Goal: Task Accomplishment & Management: Manage account settings

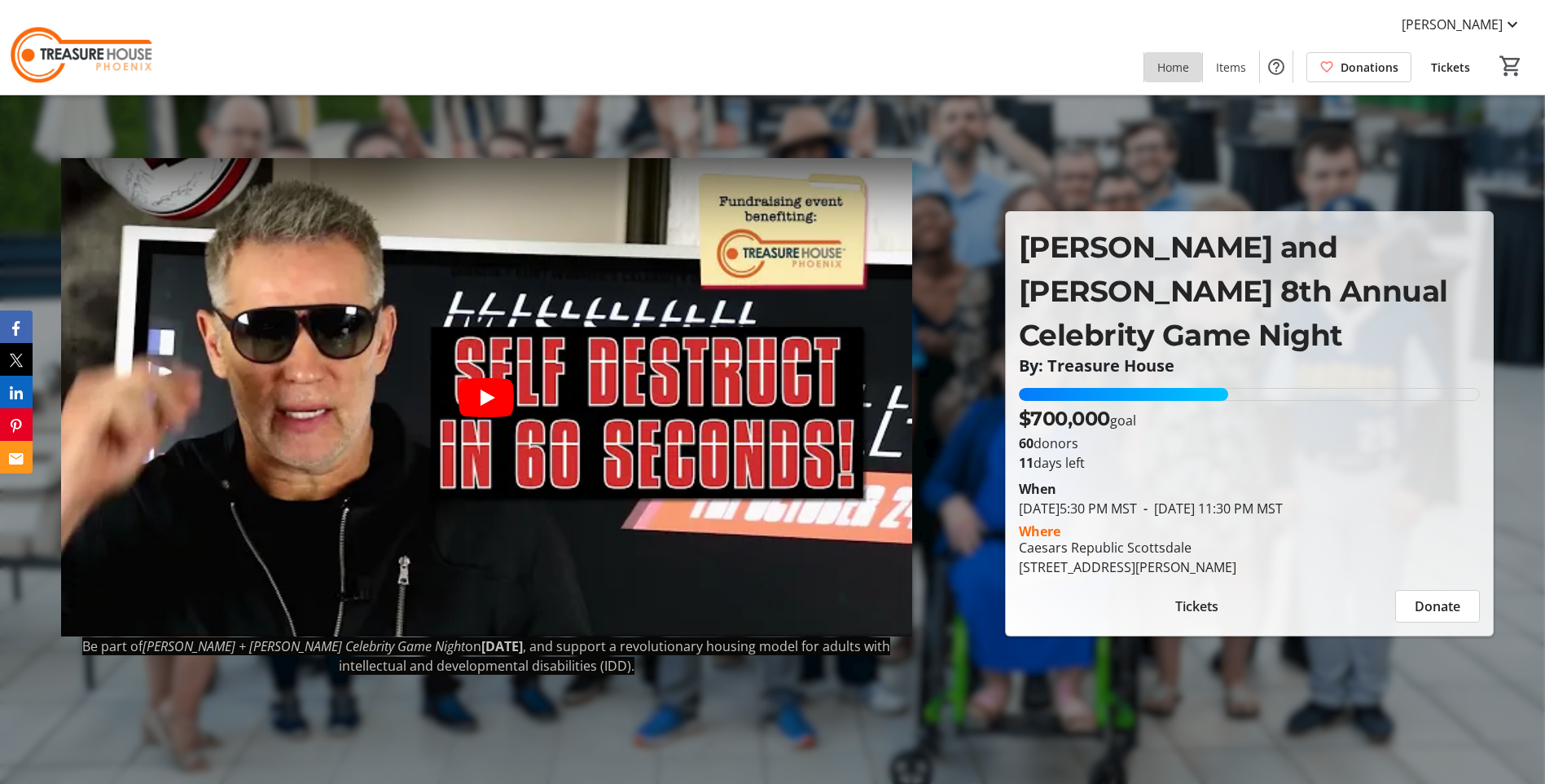
click at [1179, 68] on span "Home" at bounding box center [1173, 67] width 32 height 17
click at [1206, 19] on mat-icon at bounding box center [1512, 24] width 20 height 20
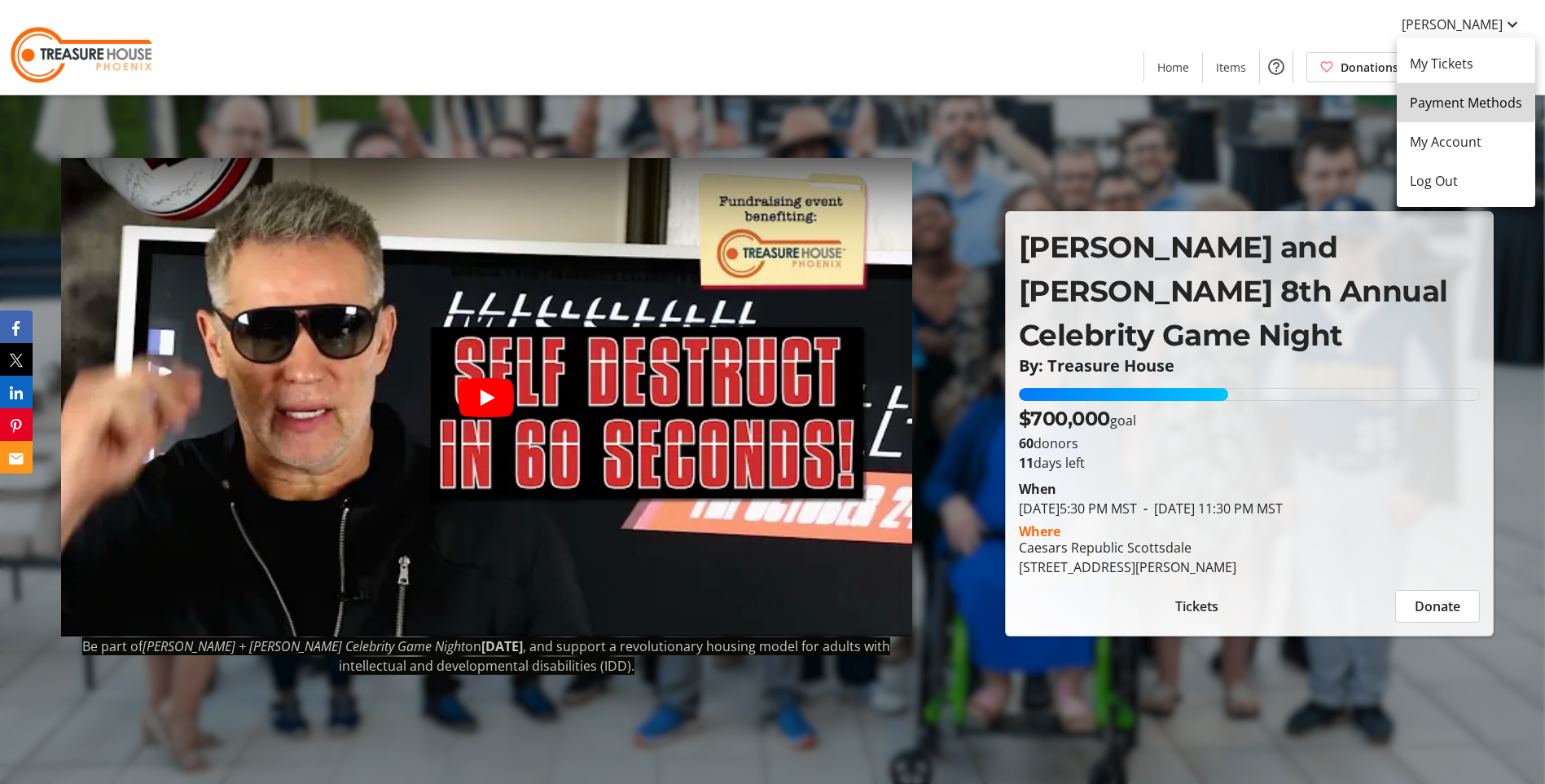
click at [1206, 94] on span "Payment Methods" at bounding box center [1466, 102] width 113 height 20
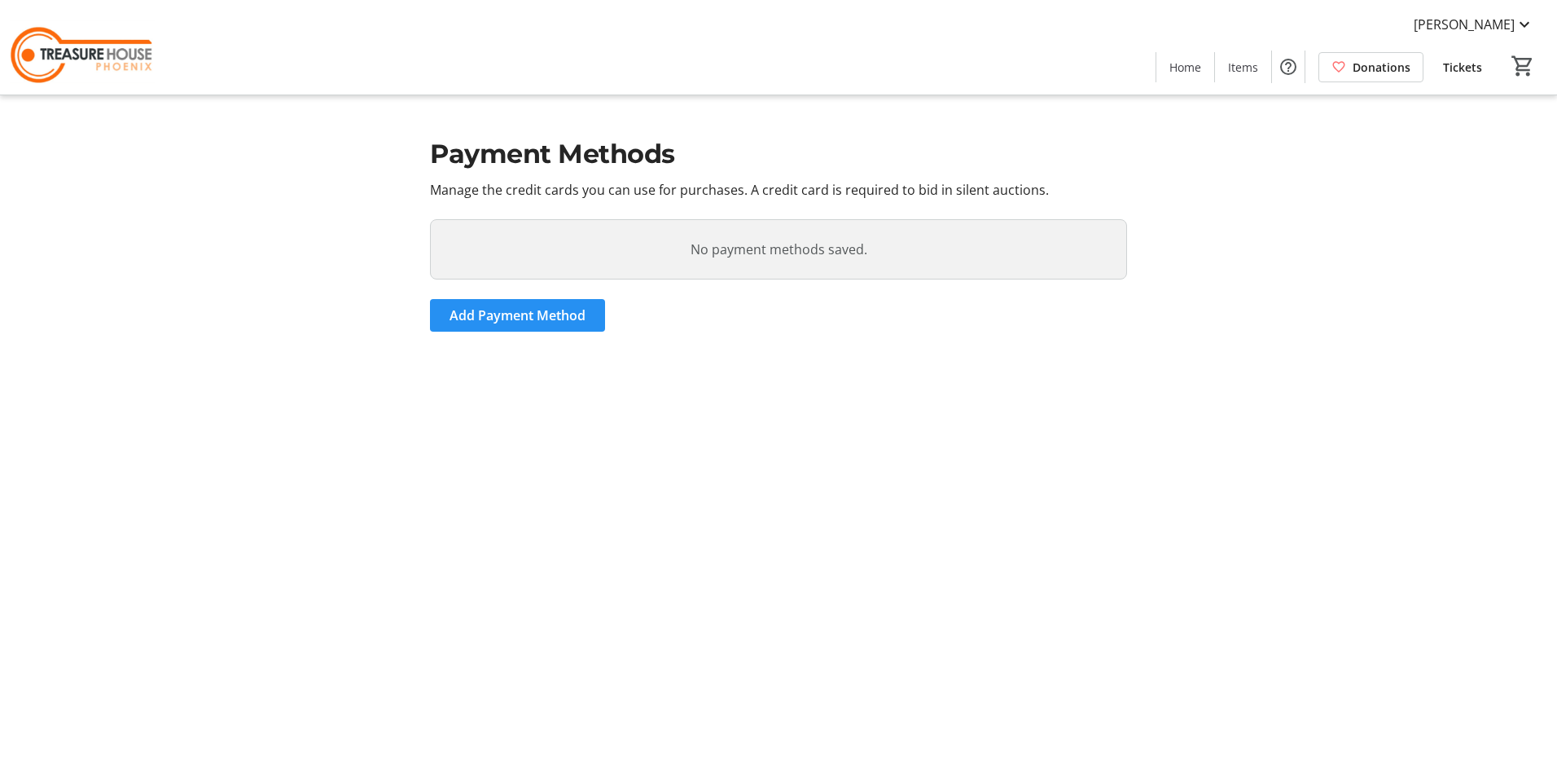
click at [516, 304] on span at bounding box center [517, 315] width 175 height 39
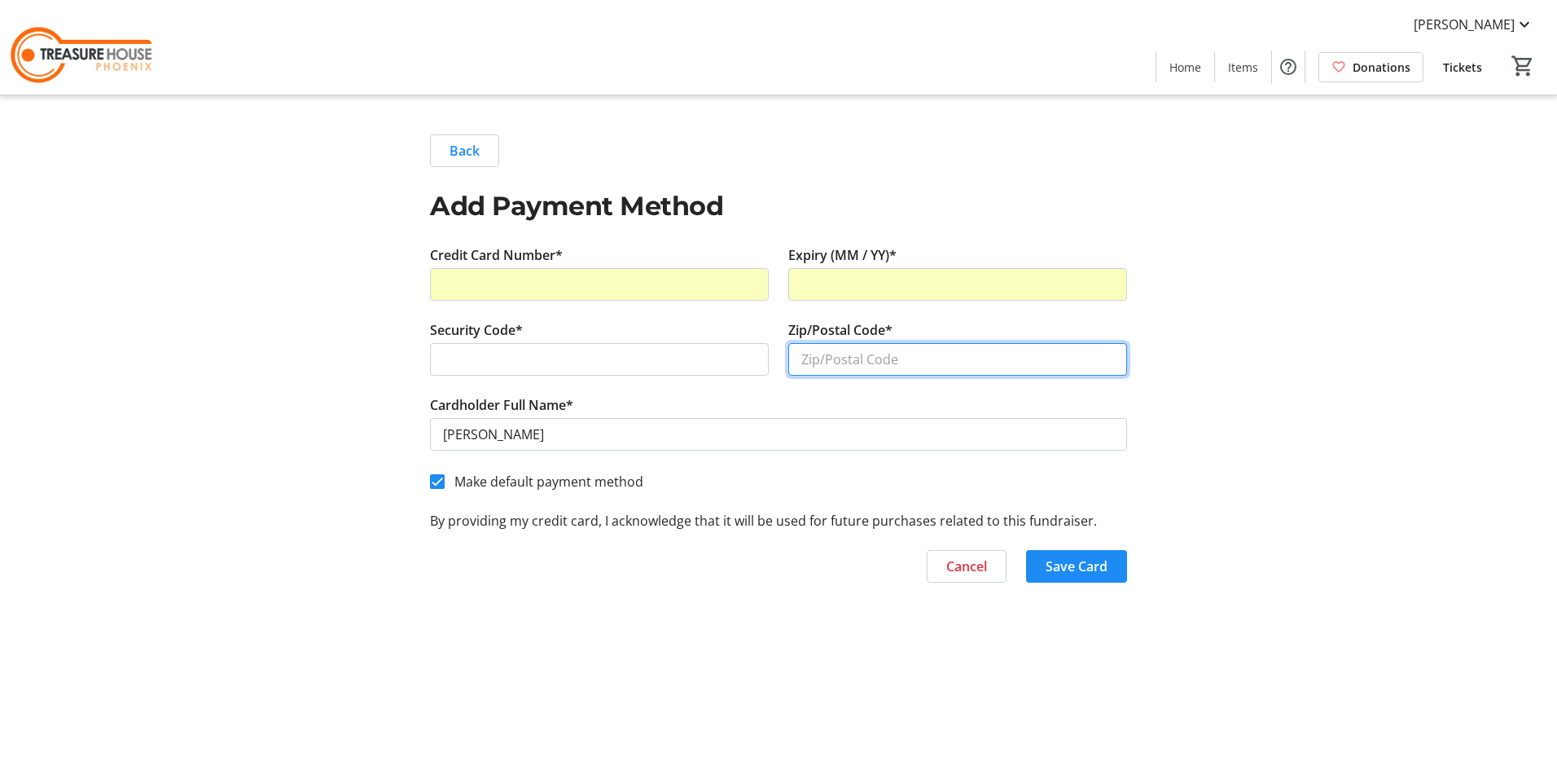
click at [843, 357] on input "Zip/Postal Code*" at bounding box center [958, 359] width 339 height 33
type input "85262"
click at [1075, 576] on span "button" at bounding box center [1076, 566] width 101 height 39
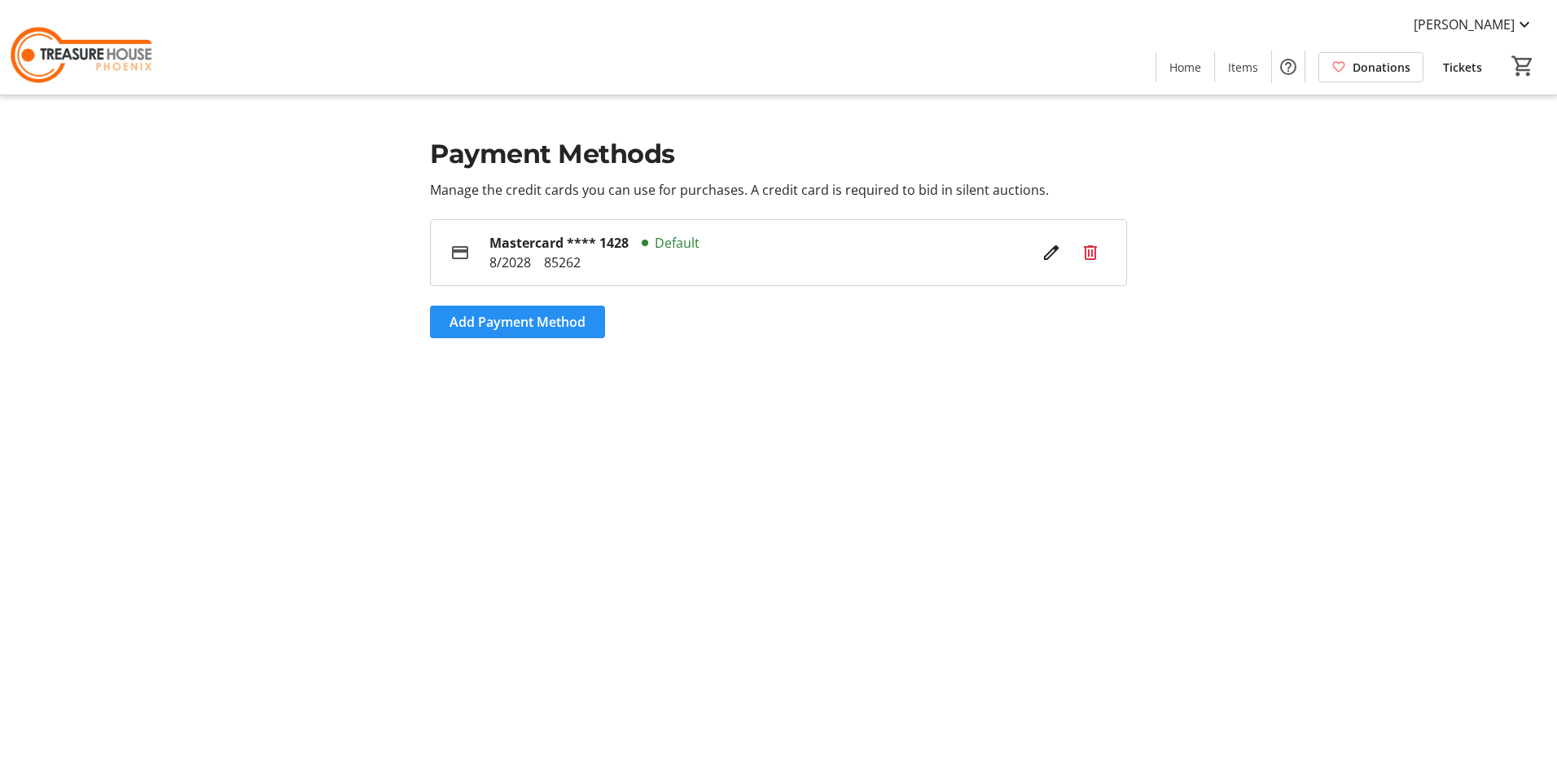
click at [512, 319] on span "Add Payment Method" at bounding box center [517, 321] width 136 height 20
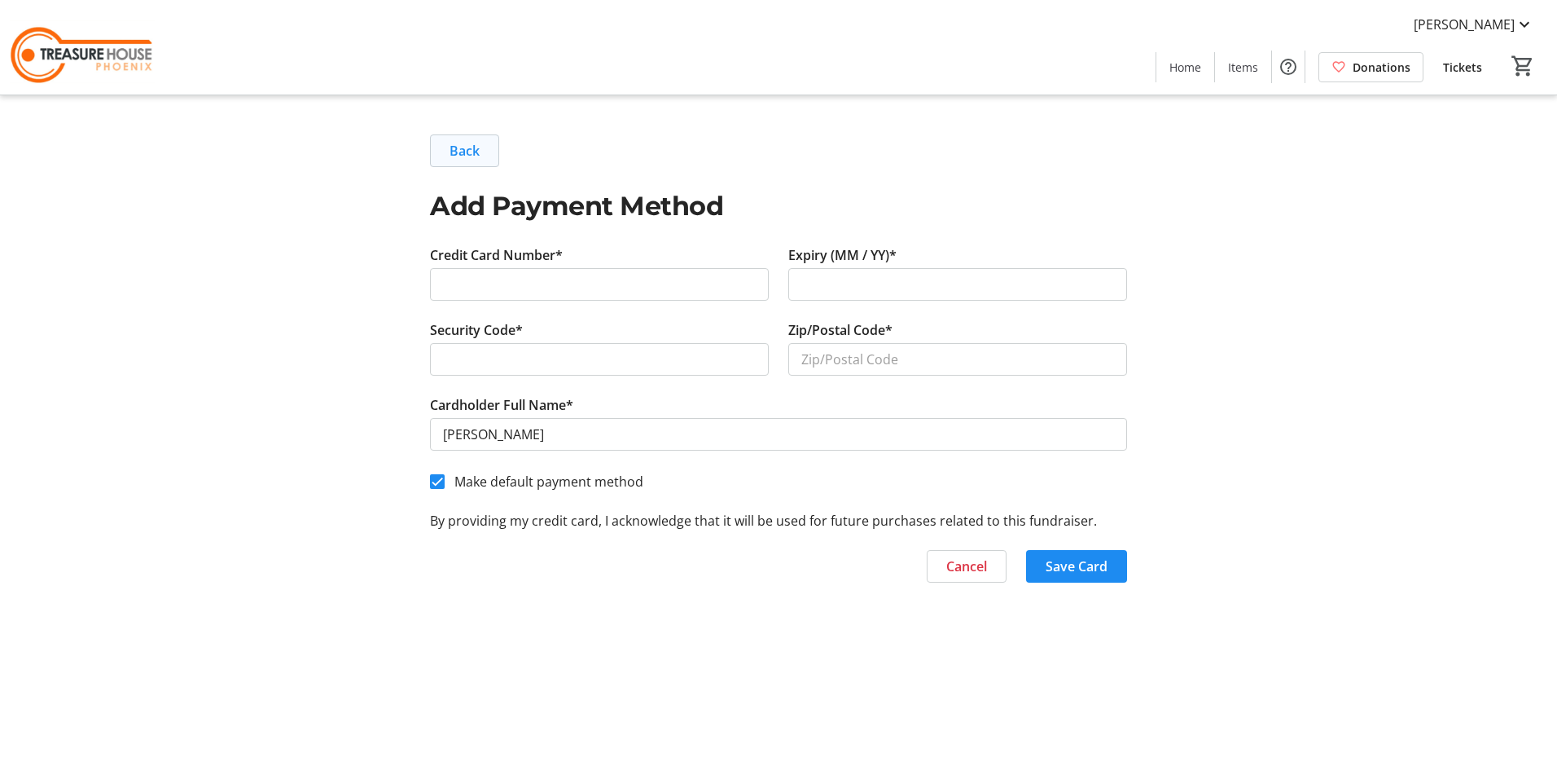
click at [458, 142] on span "Back" at bounding box center [464, 151] width 30 height 20
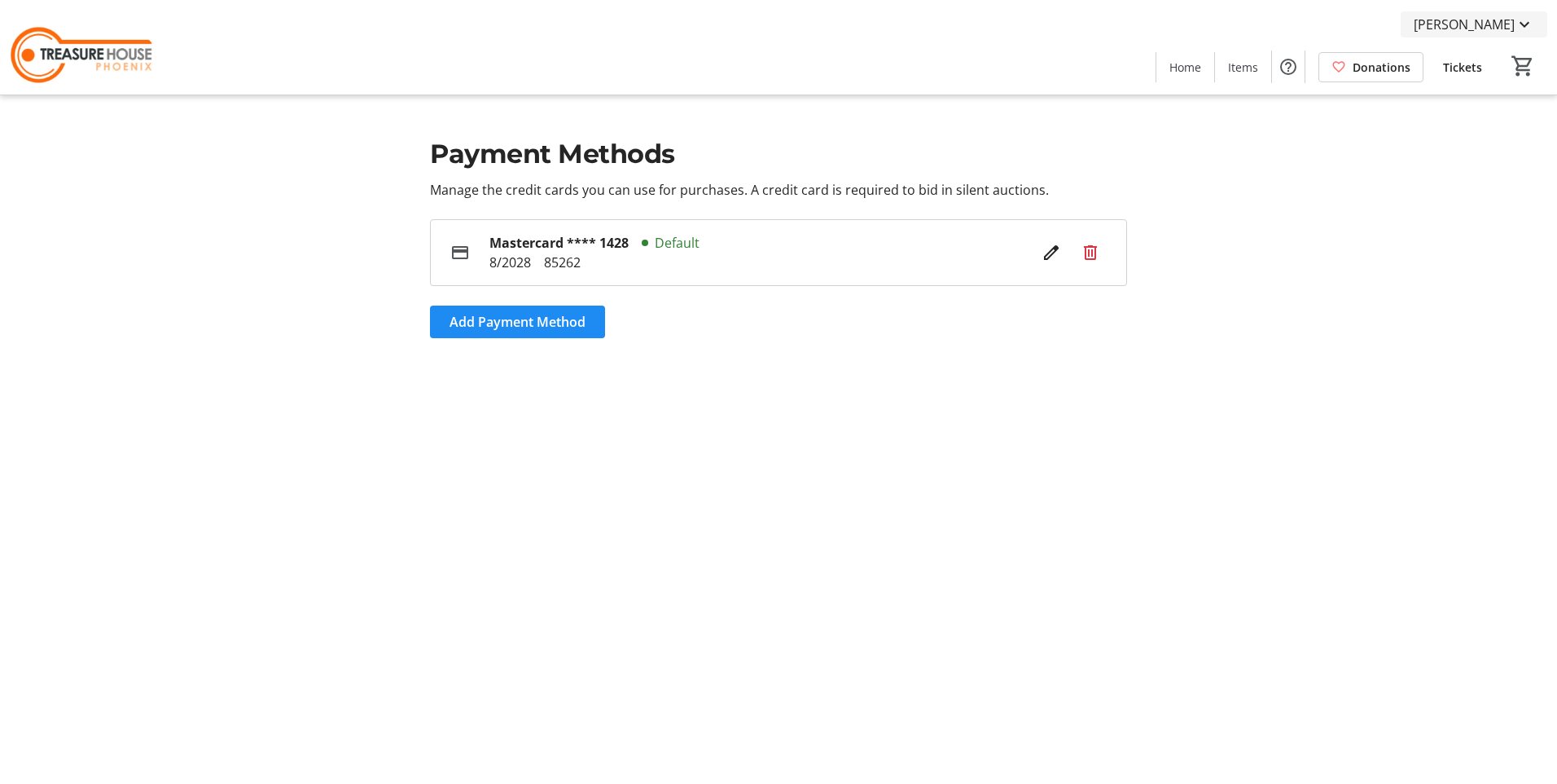
click at [1206, 21] on mat-icon at bounding box center [1524, 24] width 20 height 20
click at [1206, 134] on span "My Account" at bounding box center [1478, 141] width 113 height 20
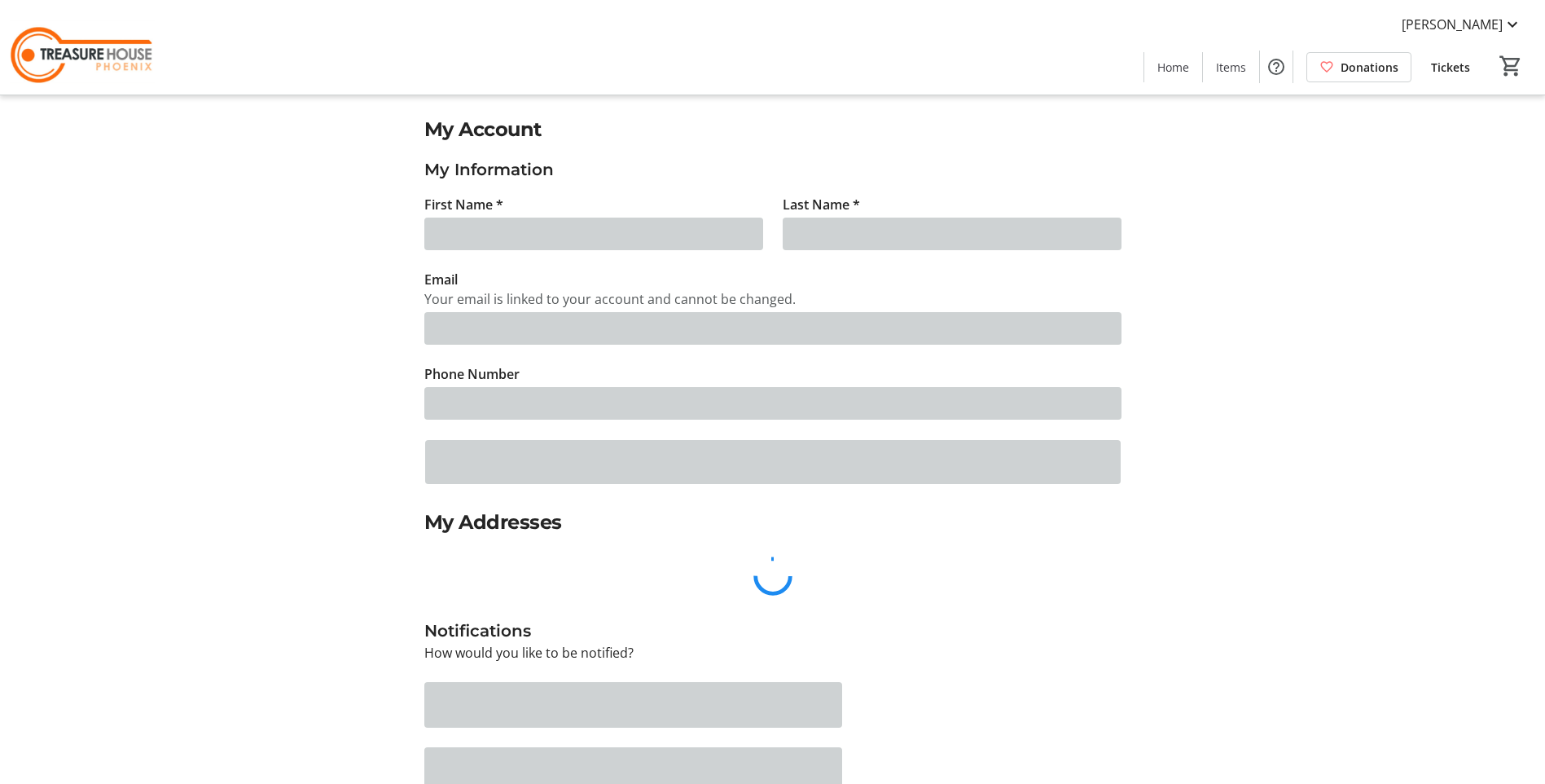
type input "[PERSON_NAME]"
type input "[PERSON_NAME][EMAIL_ADDRESS][PERSON_NAME][DOMAIN_NAME]"
type input "[PHONE_NUMBER]"
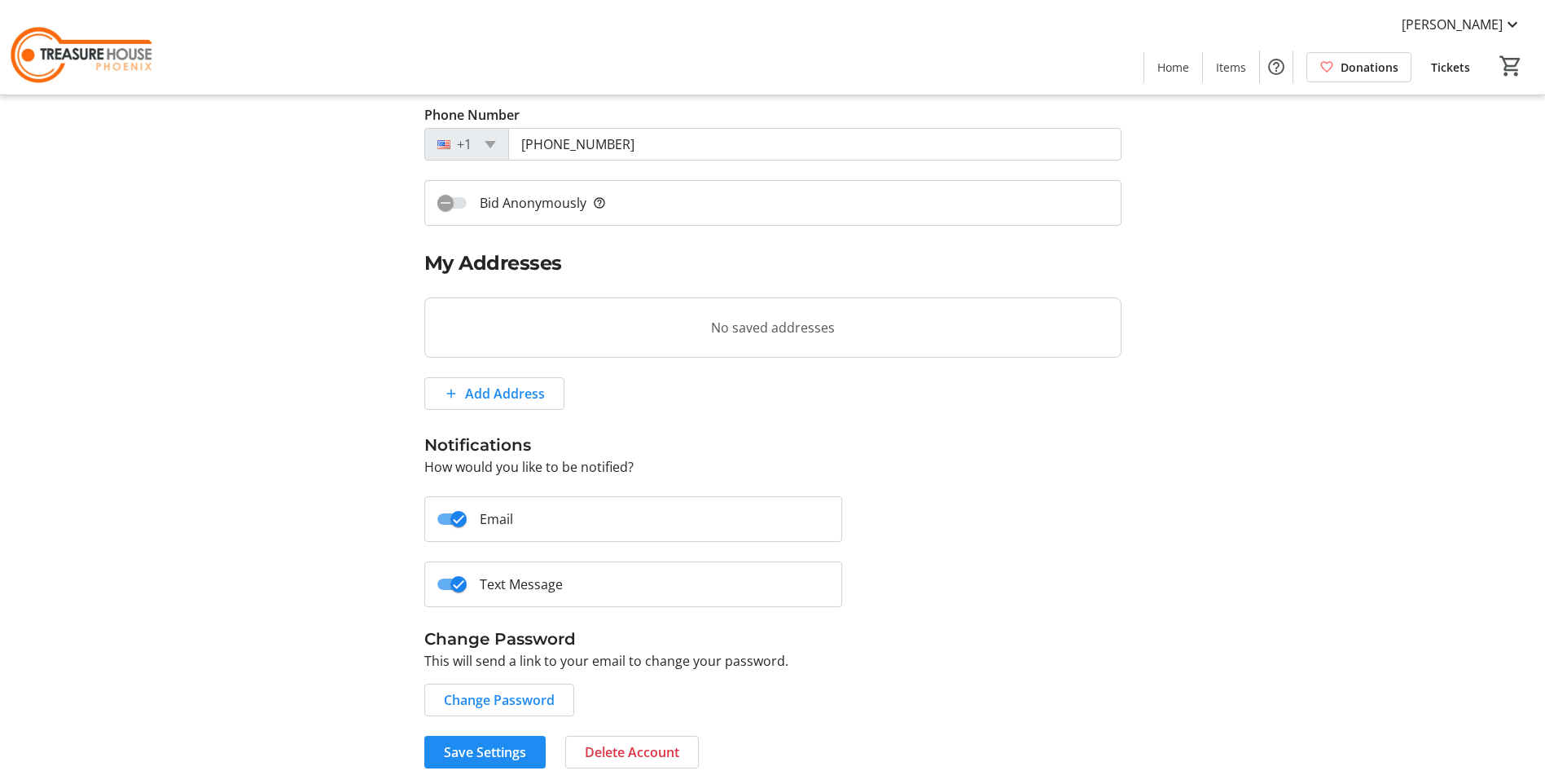
scroll to position [263, 0]
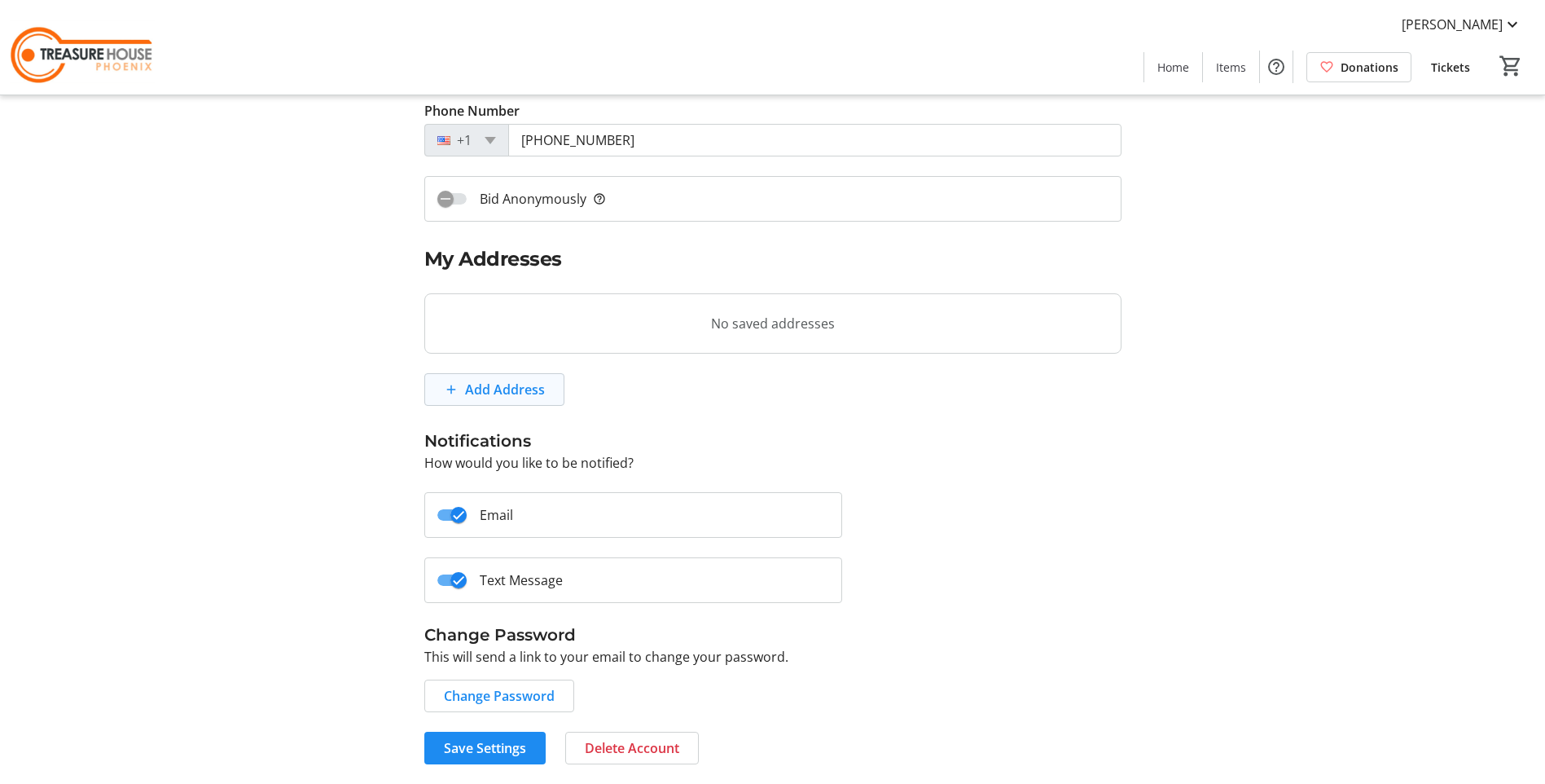
click at [486, 383] on span "Add Address" at bounding box center [505, 389] width 80 height 20
select select "CA"
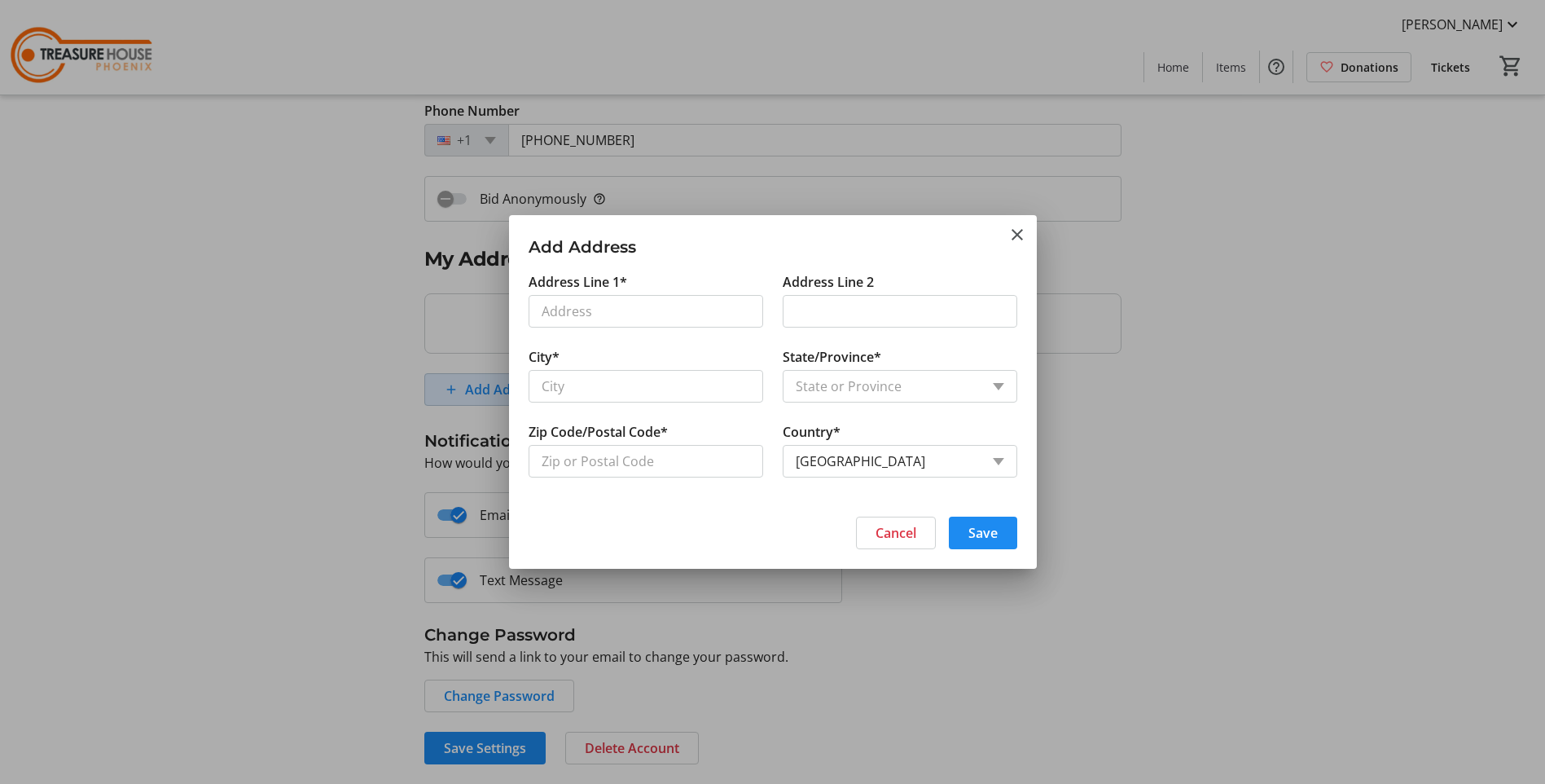
scroll to position [0, 0]
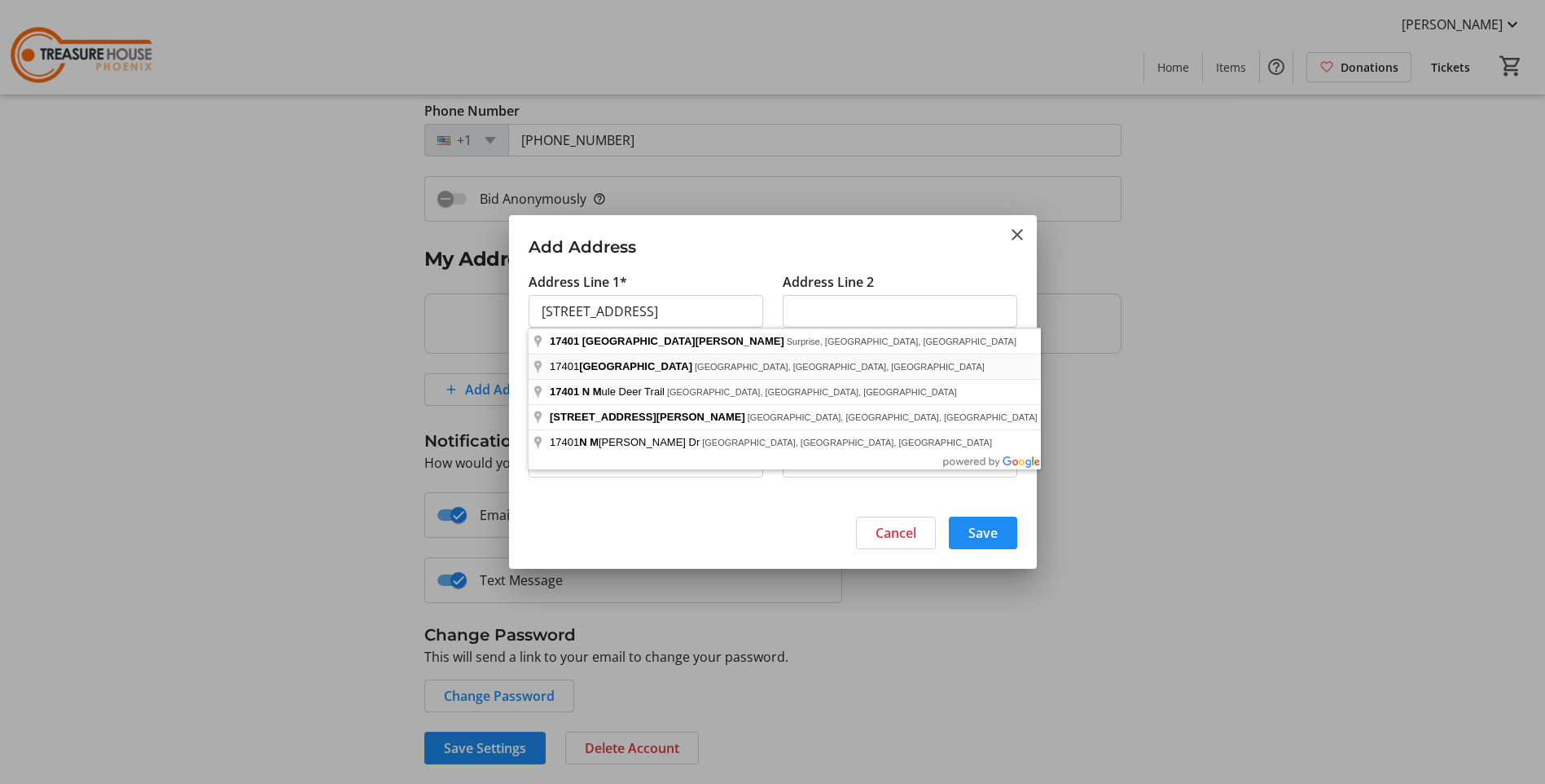
type input "North Mirabel Club Drive"
type input "Scottsdale"
select select
type input "85262"
select select "US"
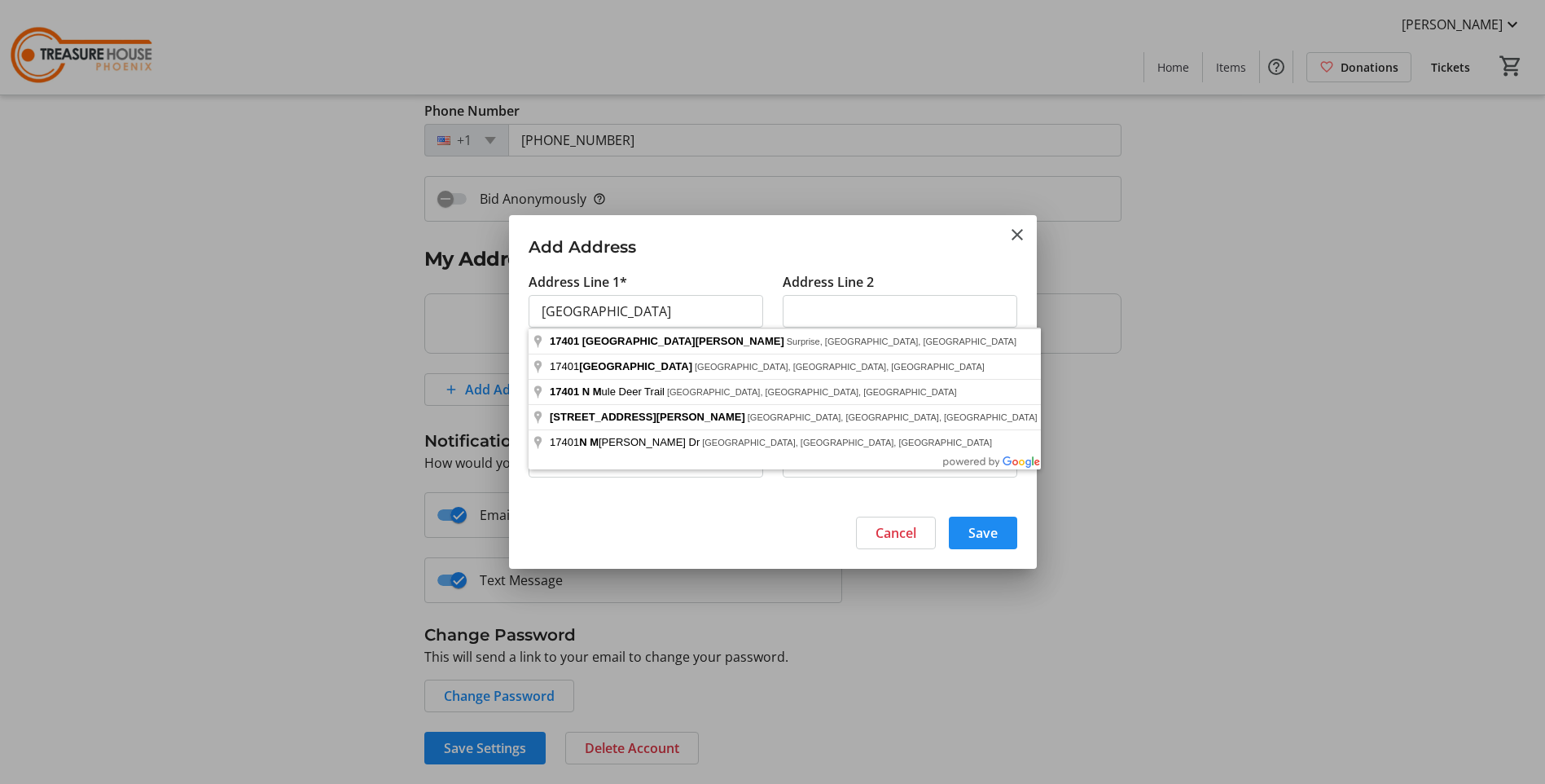
select select "AZ"
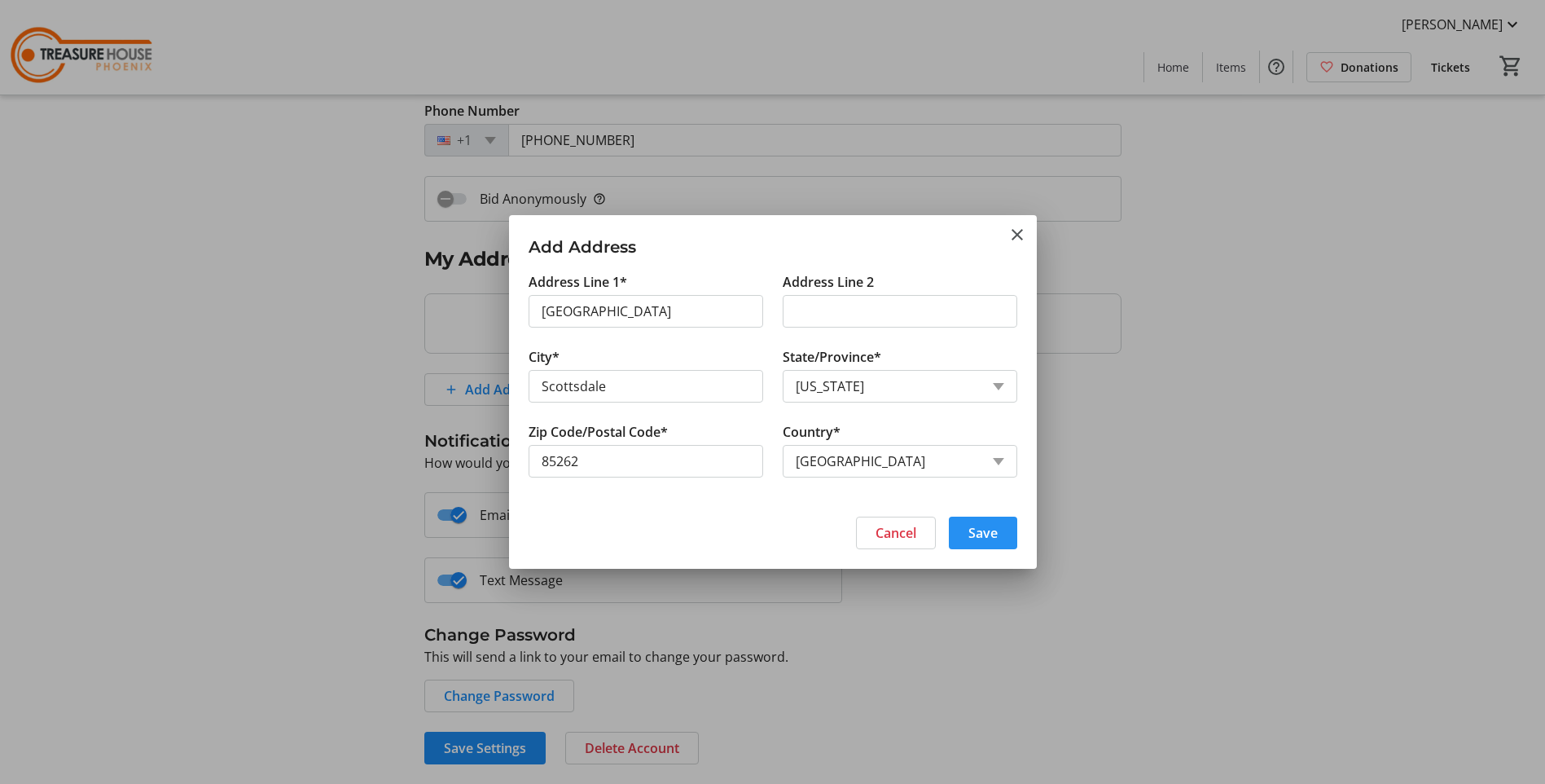
click at [977, 535] on span "Save" at bounding box center [983, 532] width 30 height 20
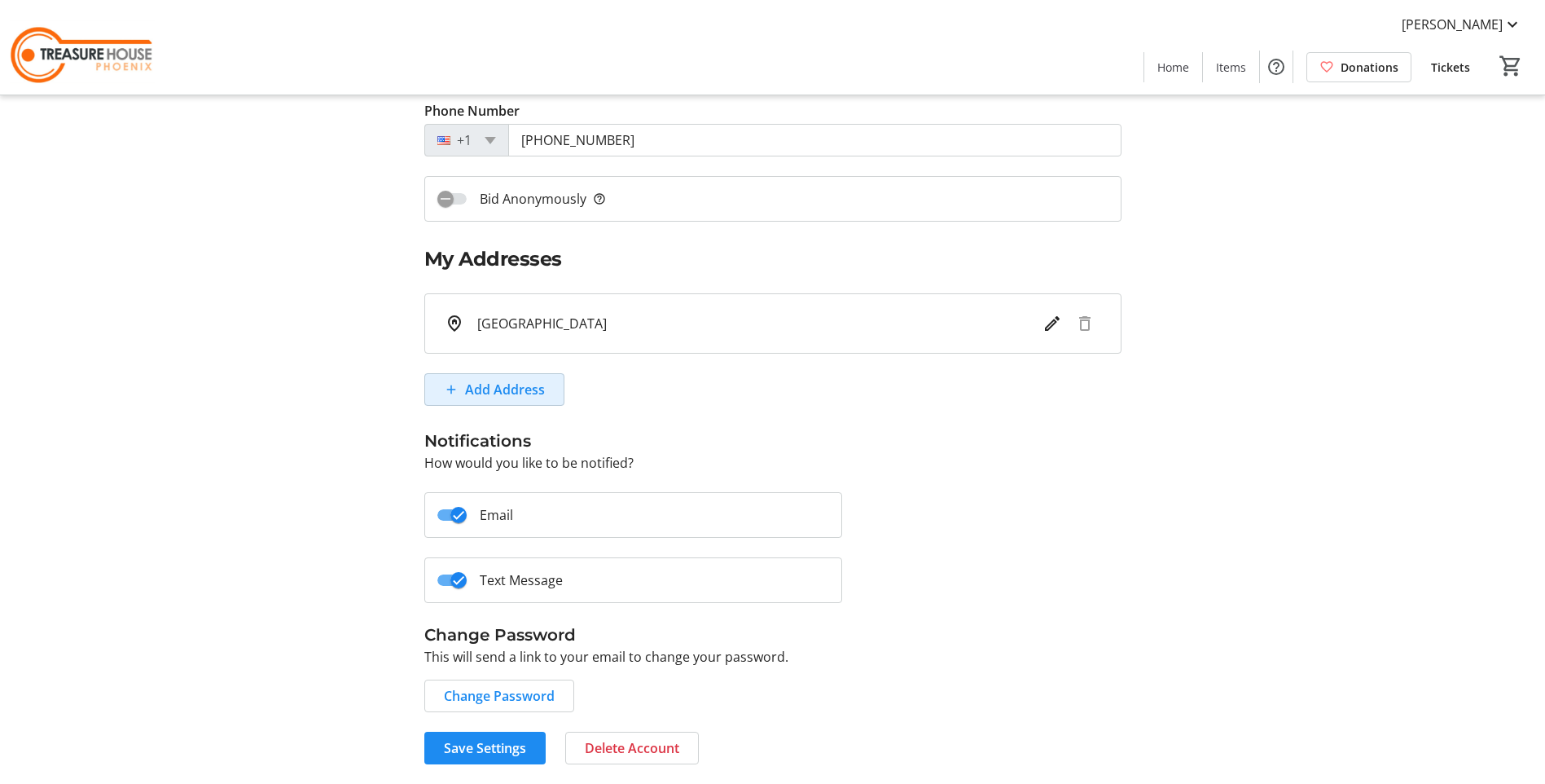
click at [484, 508] on label "Email" at bounding box center [490, 514] width 47 height 20
click at [467, 509] on button "Email" at bounding box center [452, 514] width 30 height 11
click at [489, 509] on label "Email" at bounding box center [490, 514] width 47 height 20
click at [467, 509] on button "Email" at bounding box center [452, 514] width 30 height 11
click at [489, 693] on span "Change Password" at bounding box center [499, 695] width 111 height 20
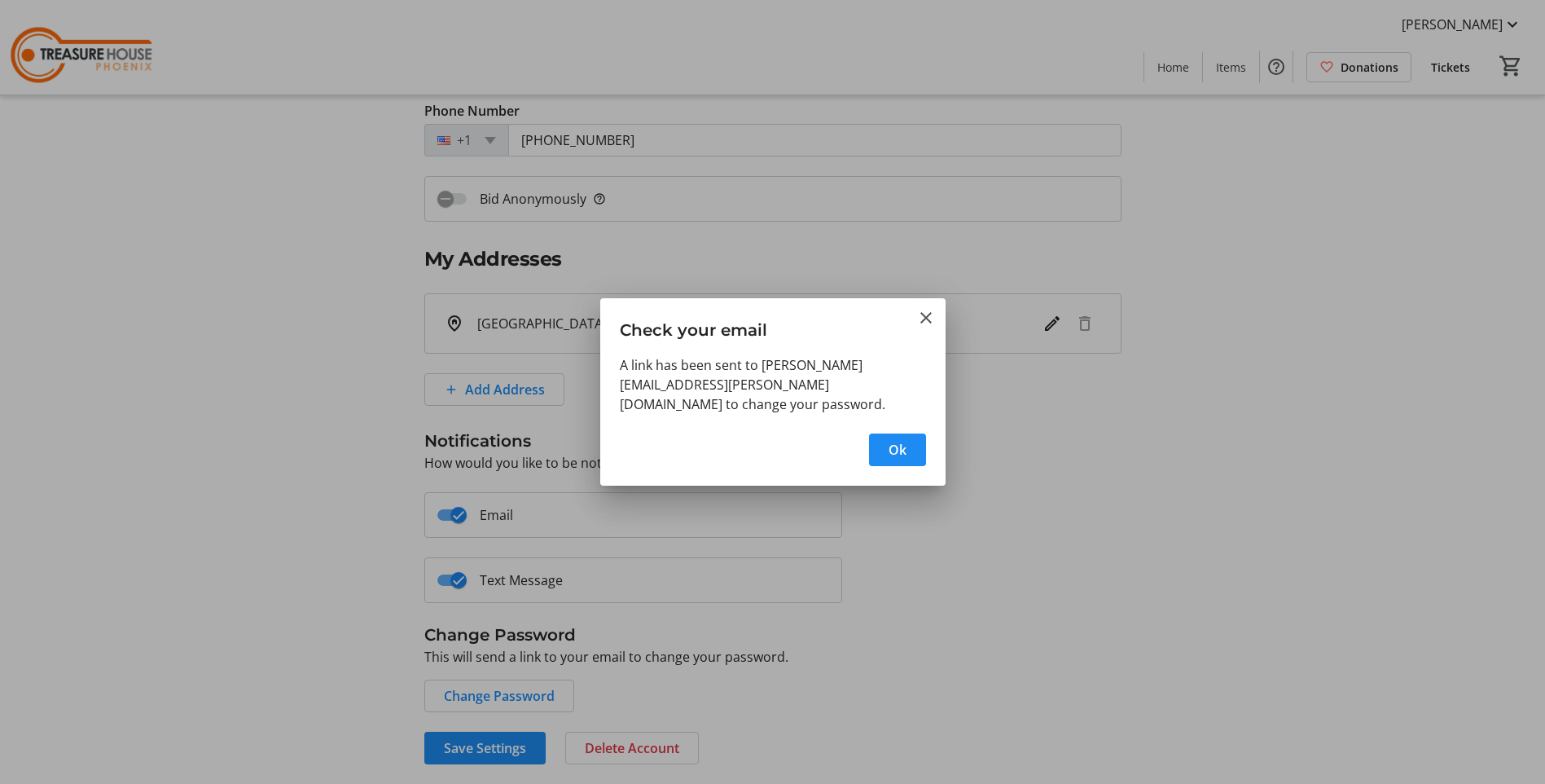
scroll to position [0, 0]
click at [895, 440] on span "Ok" at bounding box center [897, 449] width 18 height 20
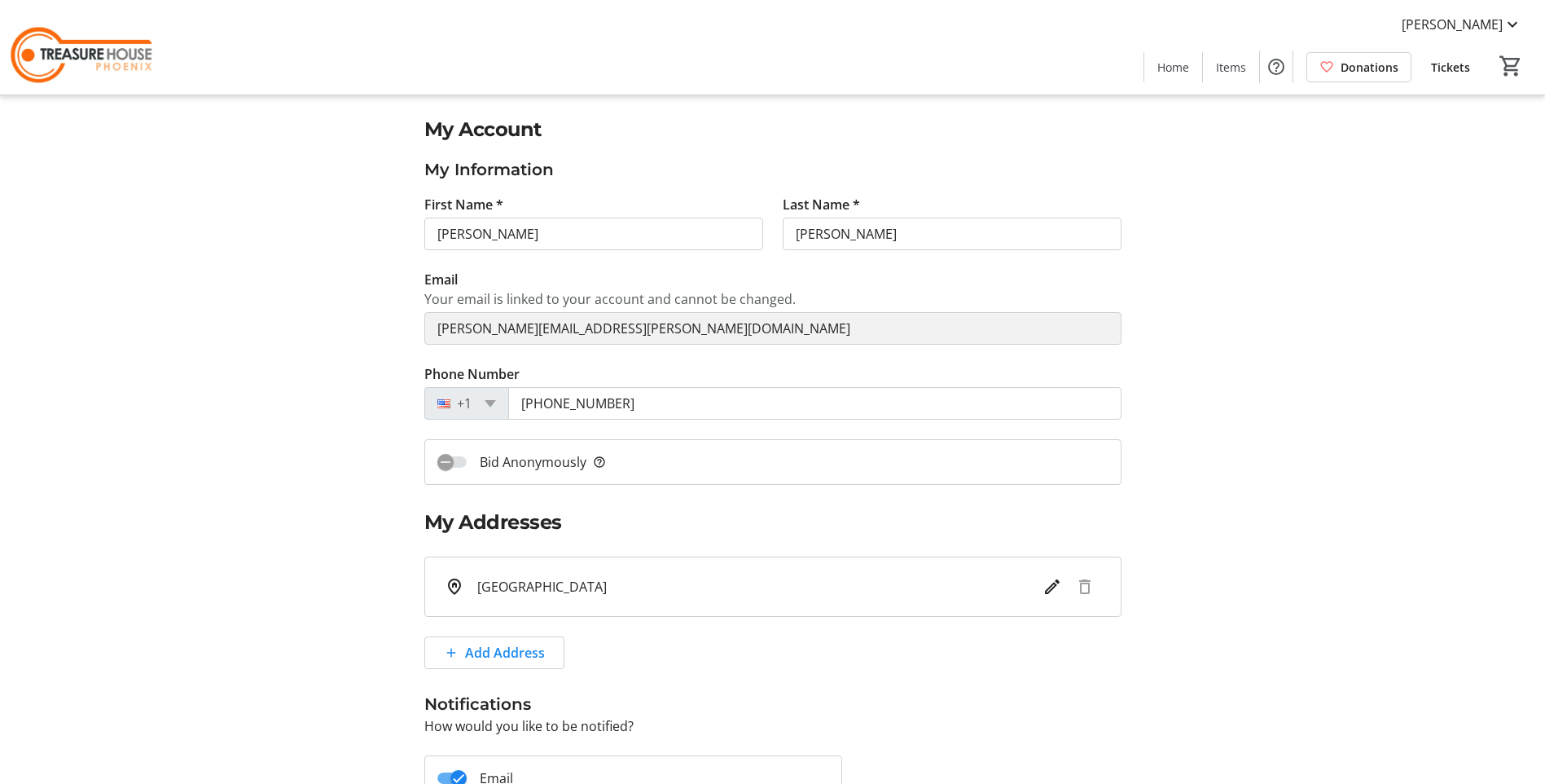
scroll to position [263, 0]
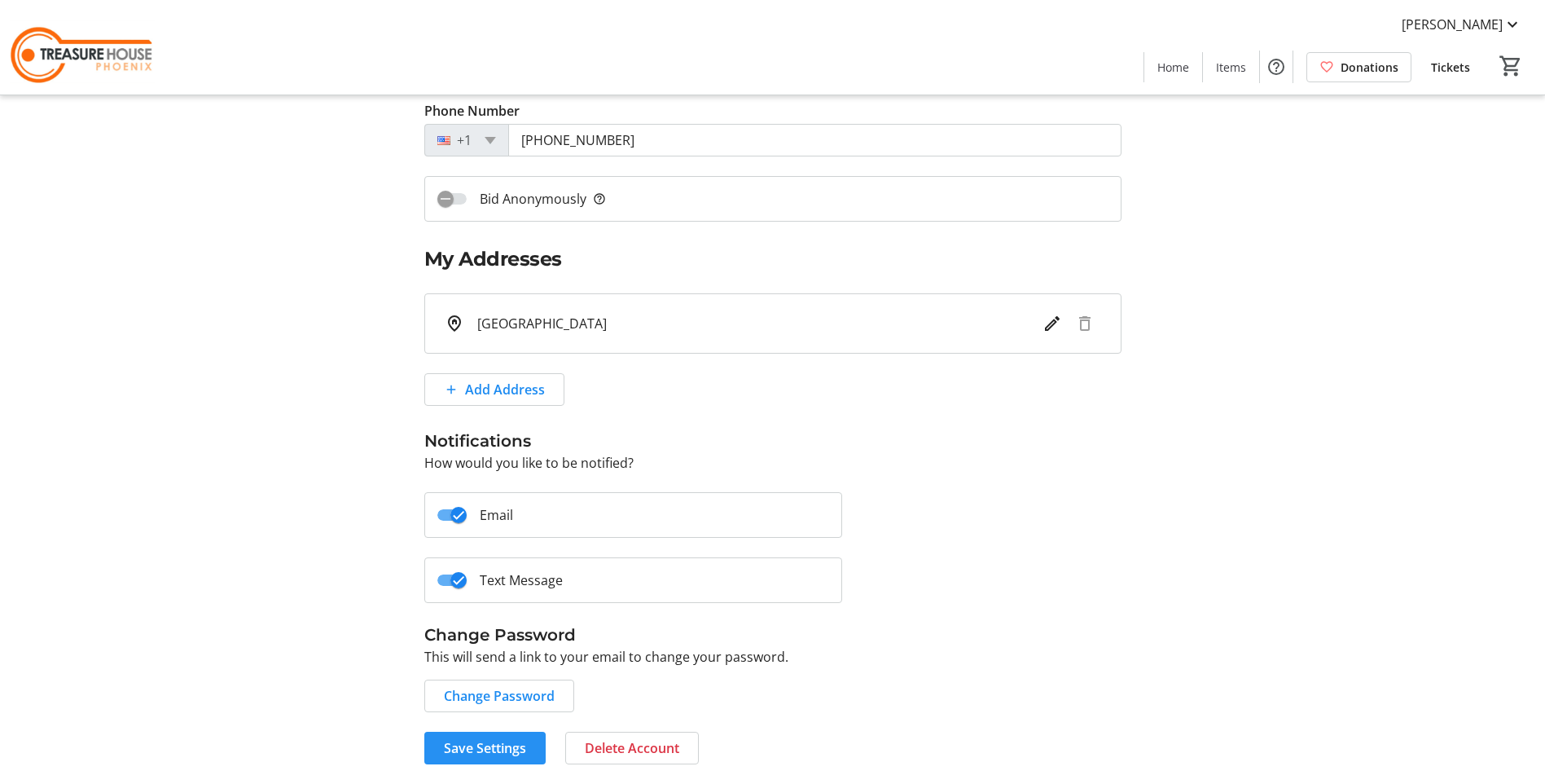
click at [477, 743] on span "Save Settings" at bounding box center [485, 747] width 82 height 20
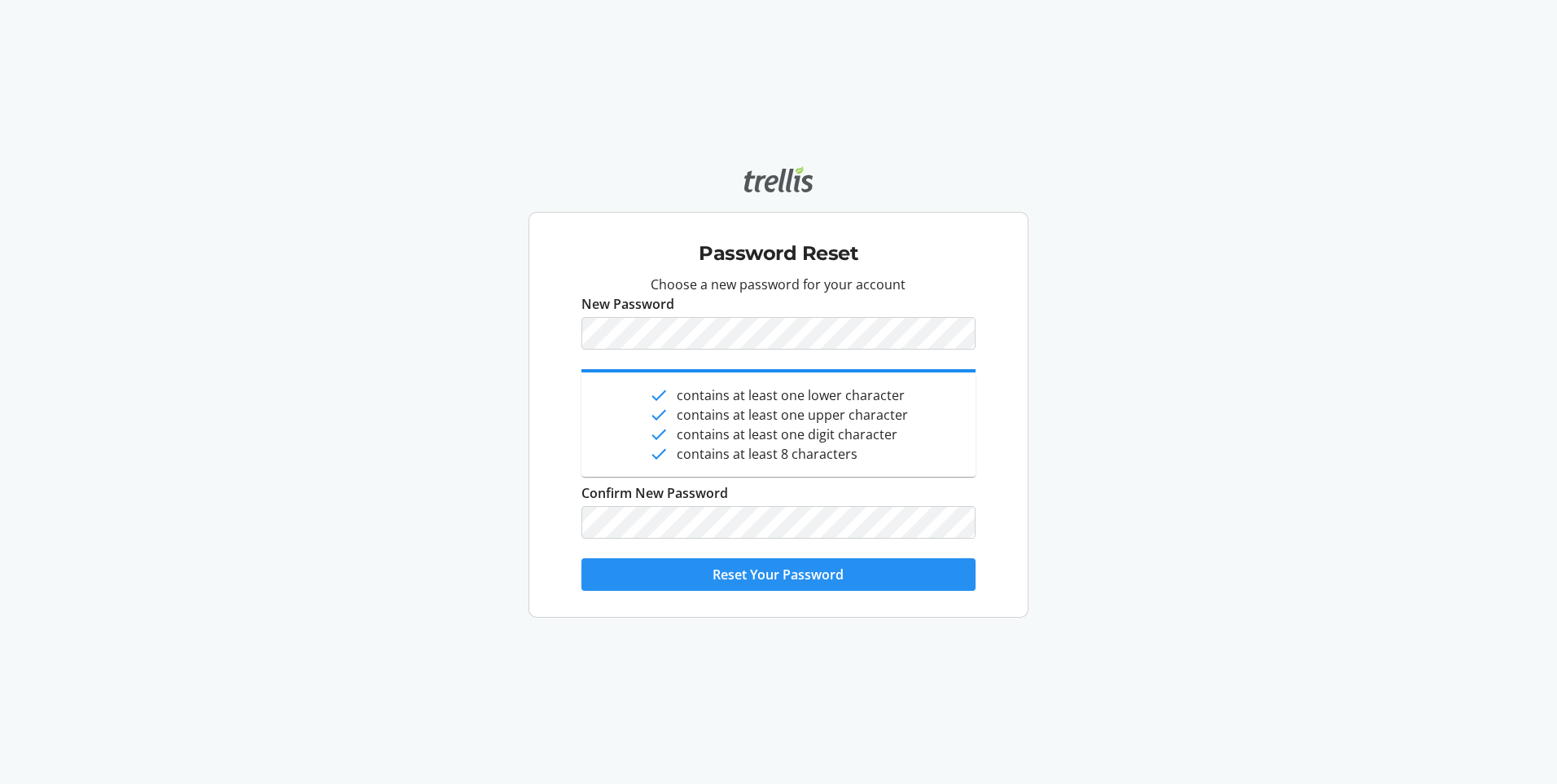
click at [777, 578] on span "Reset Your Password" at bounding box center [778, 574] width 131 height 20
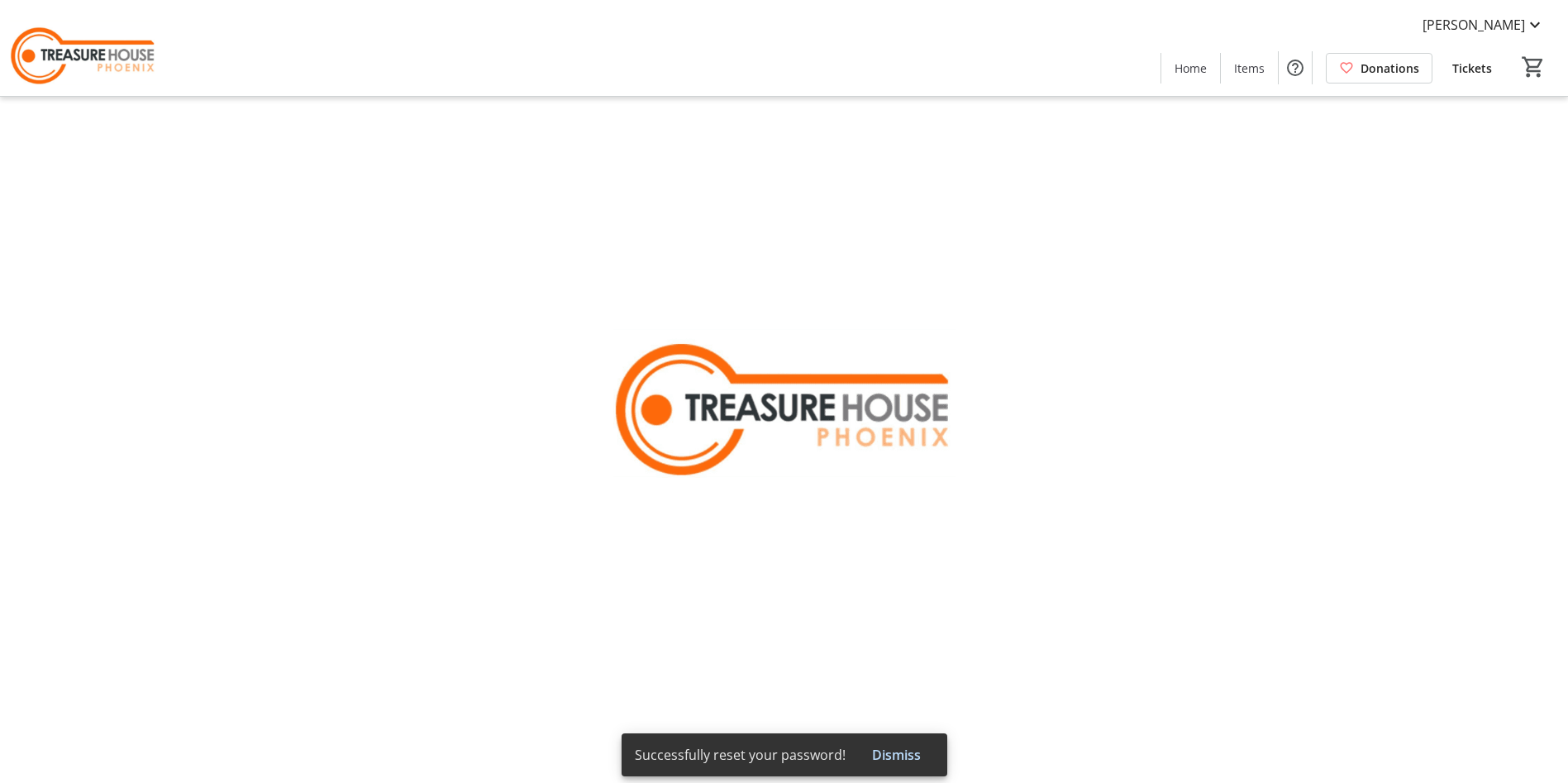
type input "[PERSON_NAME]"
type input "[PERSON_NAME][EMAIL_ADDRESS][PERSON_NAME][DOMAIN_NAME]"
type input "[PHONE_NUMBER]"
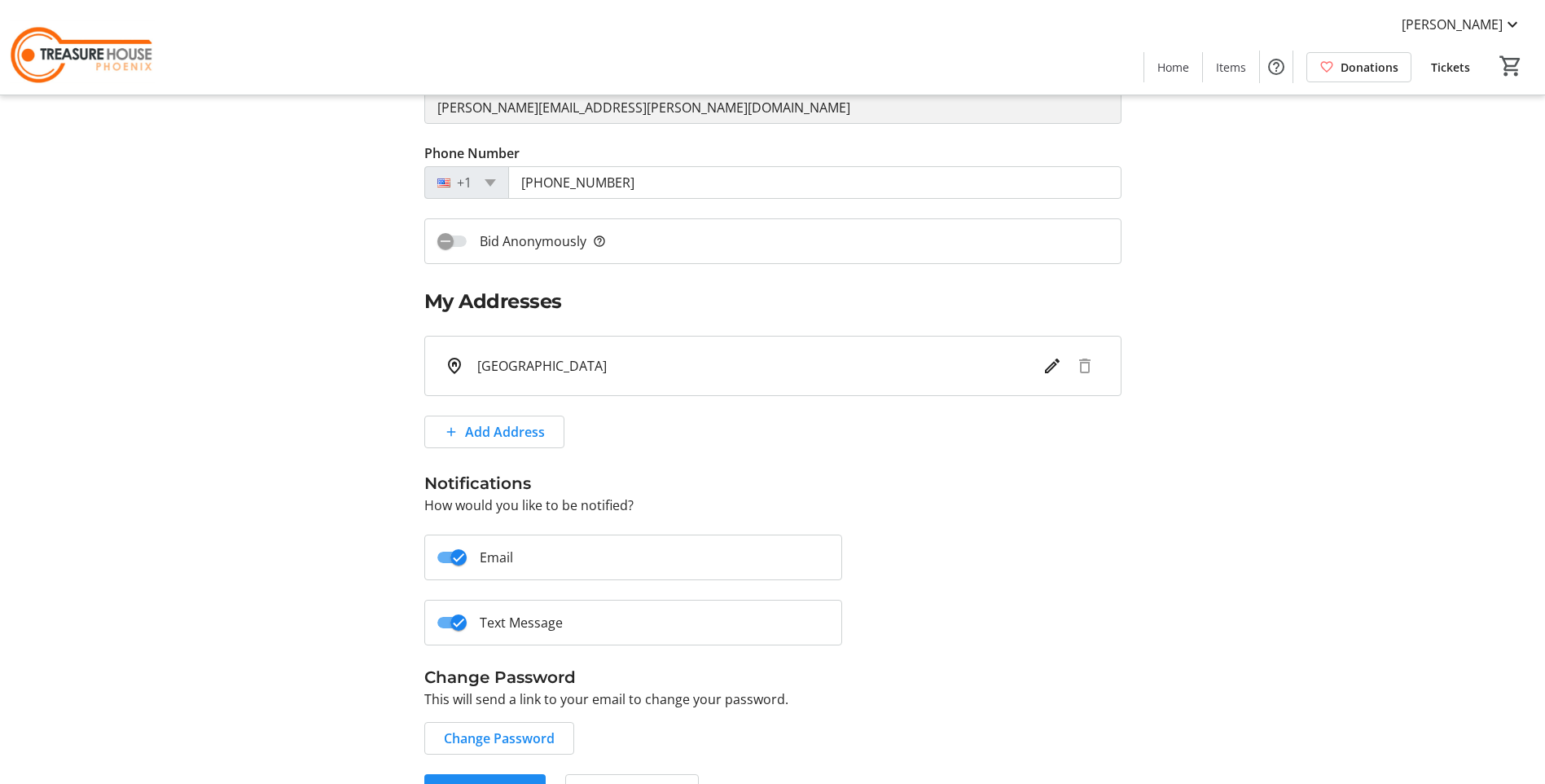
scroll to position [263, 0]
